Goal: Task Accomplishment & Management: Complete application form

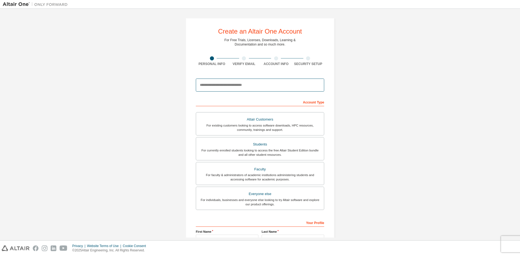
click at [228, 87] on input "email" at bounding box center [260, 84] width 128 height 13
type input "**********"
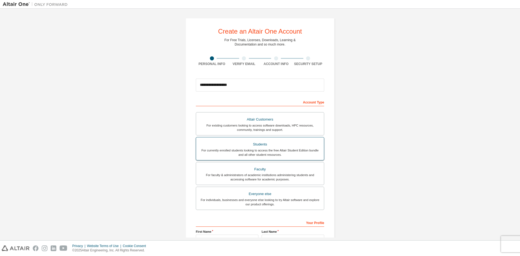
click at [273, 153] on div "For currently enrolled students looking to access the free Altair Student Editi…" at bounding box center [259, 152] width 121 height 9
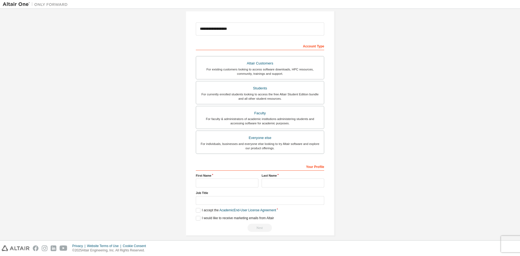
scroll to position [61, 0]
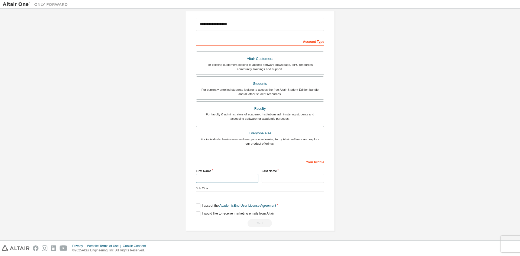
click at [238, 178] on input "text" at bounding box center [227, 178] width 63 height 9
type input "******"
click at [245, 196] on input "text" at bounding box center [260, 195] width 128 height 9
type input "*******"
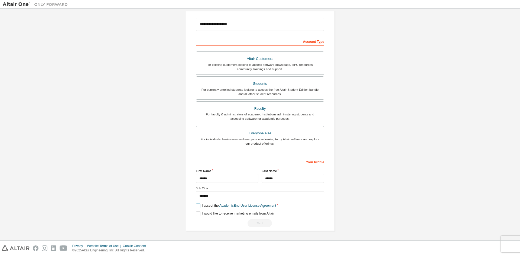
click at [199, 205] on label "I accept the Academic End-User License Agreement" at bounding box center [236, 205] width 80 height 5
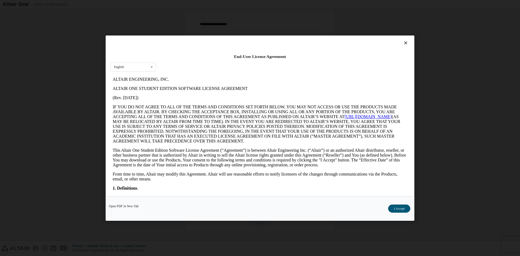
scroll to position [0, 0]
click at [395, 211] on button "I Accept" at bounding box center [399, 208] width 22 height 8
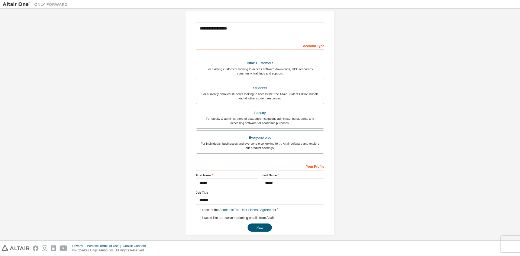
scroll to position [61, 0]
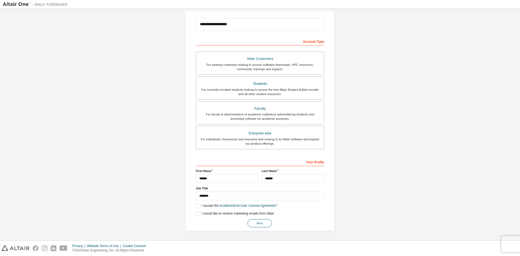
click at [260, 221] on button "Next" at bounding box center [259, 223] width 24 height 8
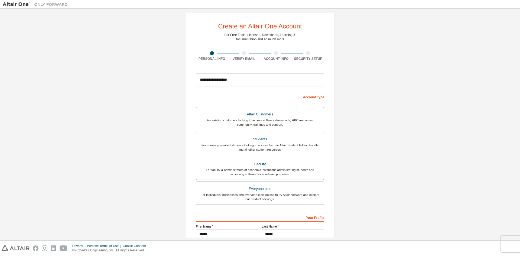
scroll to position [0, 0]
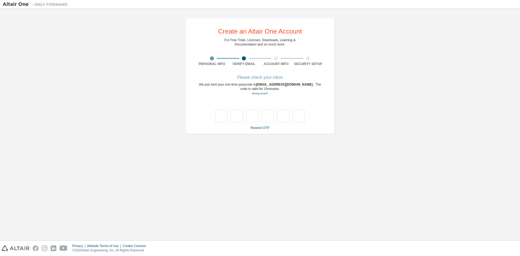
type input "*"
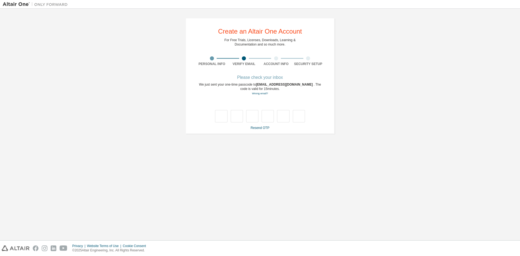
type input "*"
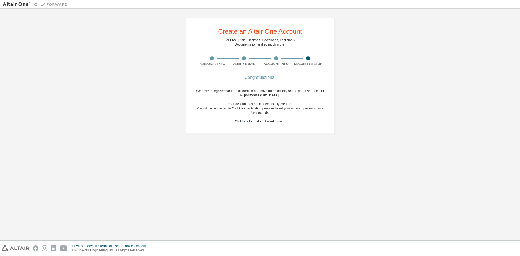
drag, startPoint x: 459, startPoint y: 109, endPoint x: 314, endPoint y: 211, distance: 177.5
click at [314, 211] on div "Create an Altair One Account For Free Trials, Licenses, Downloads, Learning & D…" at bounding box center [260, 124] width 514 height 226
